Goal: Navigation & Orientation: Understand site structure

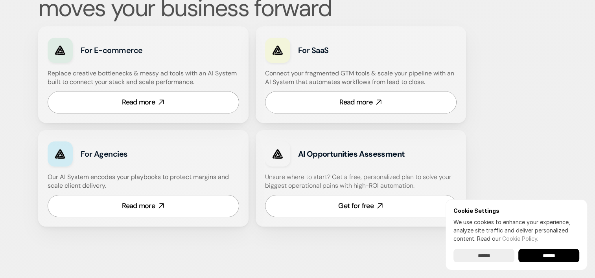
scroll to position [491, 0]
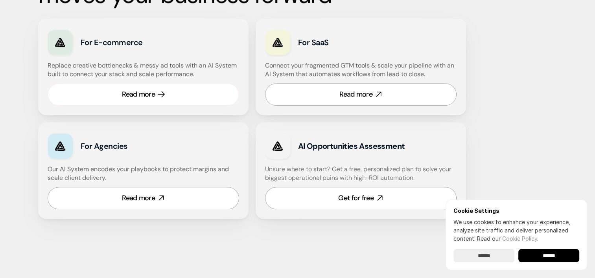
click at [140, 99] on link "Read more" at bounding box center [143, 94] width 191 height 22
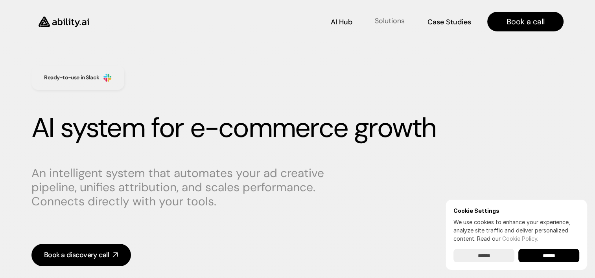
click at [393, 24] on p "Solutions" at bounding box center [390, 21] width 30 height 10
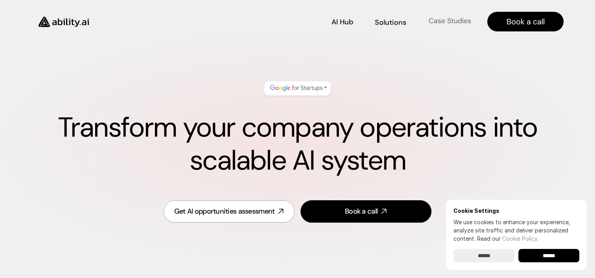
click at [428, 26] on link "Case Studies Case Studies" at bounding box center [450, 22] width 44 height 14
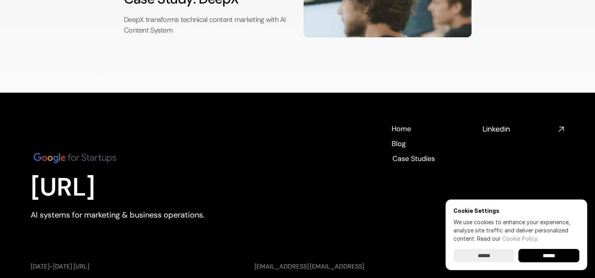
scroll to position [262, 0]
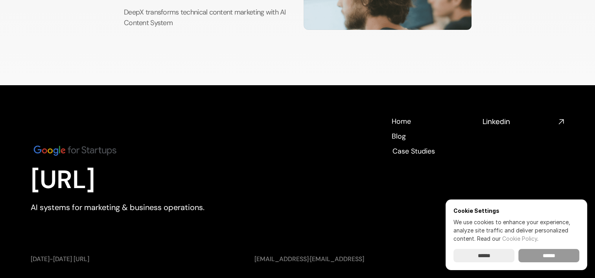
click at [546, 252] on input "******" at bounding box center [548, 255] width 61 height 13
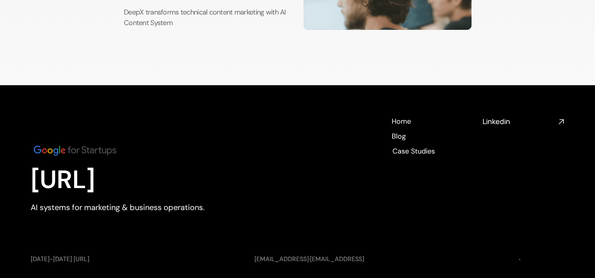
click at [131, 202] on p "AI systems for marketing & business operations." at bounding box center [139, 207] width 216 height 11
click at [68, 143] on img at bounding box center [75, 150] width 89 height 15
click at [63, 143] on img at bounding box center [75, 150] width 89 height 15
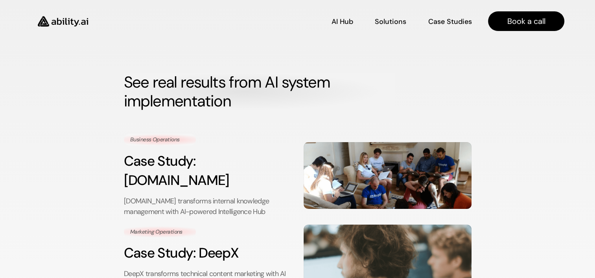
scroll to position [0, 0]
click at [347, 20] on p "AI Hub" at bounding box center [342, 21] width 21 height 10
